Goal: Task Accomplishment & Management: Use online tool/utility

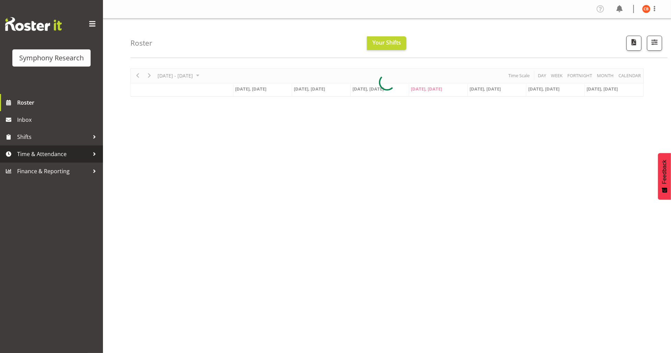
click at [34, 153] on span "Time & Attendance" at bounding box center [53, 154] width 72 height 10
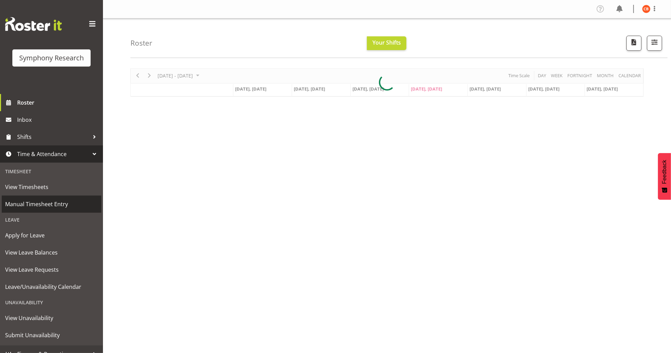
click at [32, 202] on span "Manual Timesheet Entry" at bounding box center [51, 204] width 93 height 10
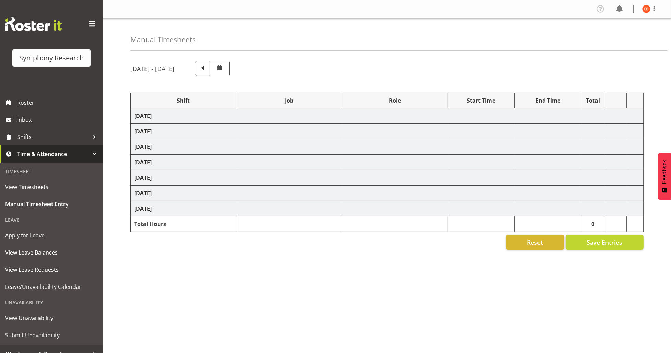
select select "26078"
select select "10242"
select select "47"
select select "26078"
select select "10242"
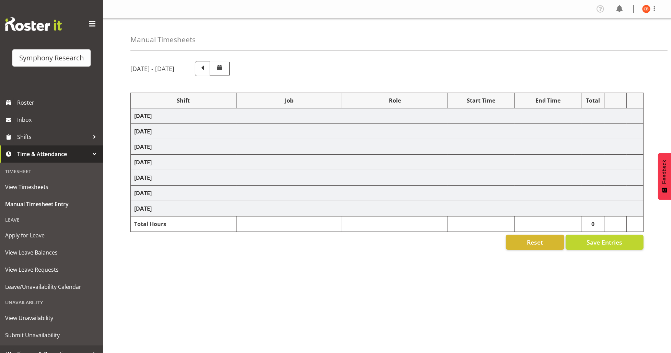
select select "47"
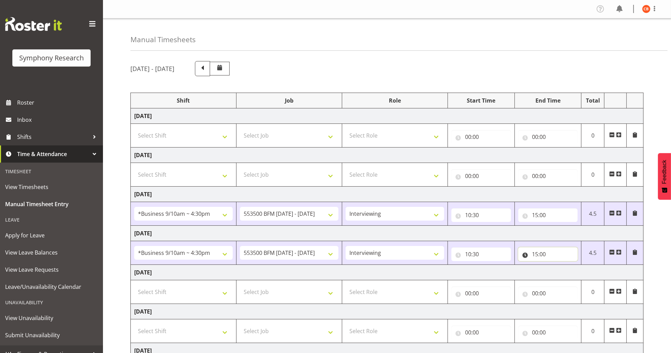
click at [543, 254] on input "15:00" at bounding box center [548, 255] width 60 height 14
click at [584, 273] on select "00 01 02 03 04 05 06 07 08 09 10 11 12 13 14 15 16 17 18 19 20 21 22 23 24 25 2…" at bounding box center [582, 272] width 15 height 14
select select "11"
type input "15:11"
click at [653, 263] on div "August 18th - August 24th 2025 Shift Job Role Start Time End Time Total Monday …" at bounding box center [400, 238] width 541 height 365
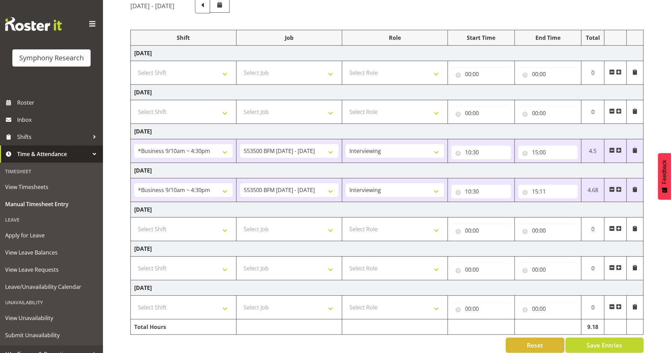
scroll to position [75, 0]
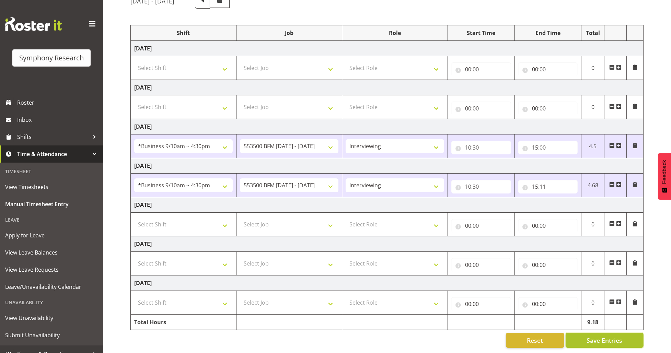
click at [599, 336] on span "Save Entries" at bounding box center [605, 340] width 36 height 9
